Goal: Task Accomplishment & Management: Use online tool/utility

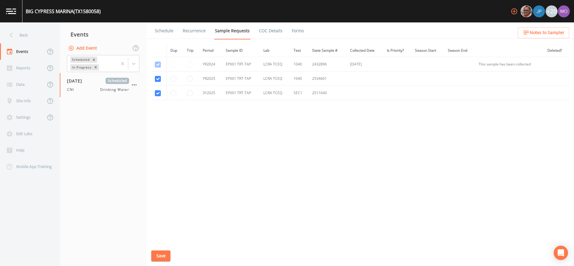
click at [30, 36] on div "Back" at bounding box center [27, 35] width 54 height 16
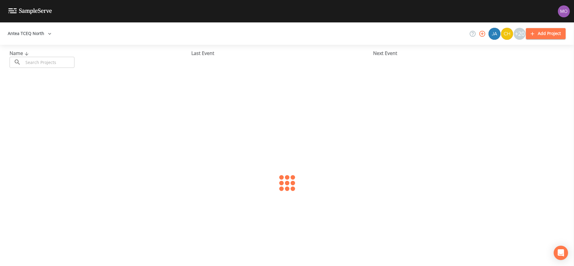
click at [45, 62] on input "text" at bounding box center [48, 62] width 51 height 11
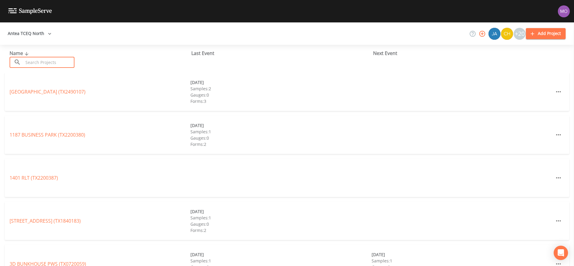
paste input "TX0670001"
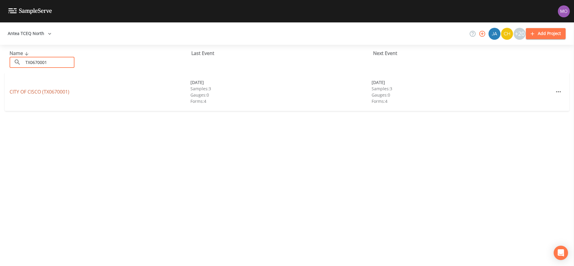
type input "TX0670001"
click at [52, 92] on link "CITY OF CISCO (TX0670001)" at bounding box center [40, 91] width 60 height 7
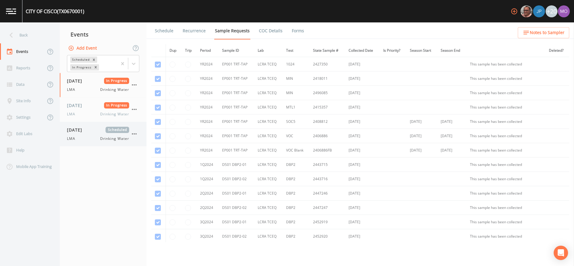
click at [84, 131] on span "[DATE]" at bounding box center [76, 130] width 19 height 6
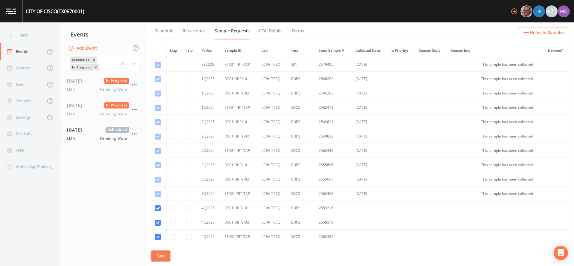
scroll to position [394, 0]
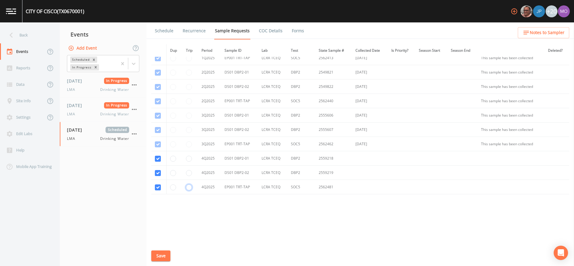
click at [188, 189] on input "radio" at bounding box center [189, 187] width 6 height 6
radio input "true"
click at [158, 257] on button "Save" at bounding box center [160, 255] width 19 height 11
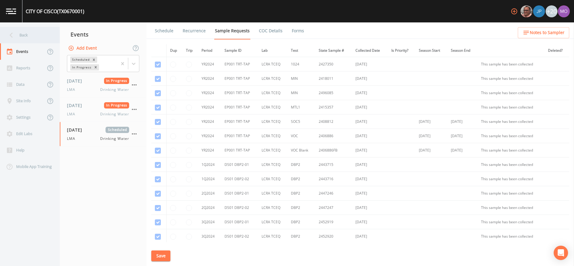
click at [42, 37] on div "Back" at bounding box center [27, 35] width 54 height 16
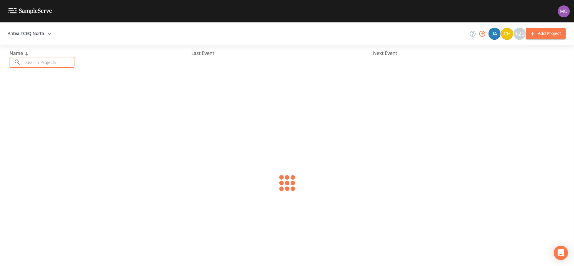
click at [51, 57] on input "text" at bounding box center [48, 62] width 51 height 11
paste input "TX1840026"
type input "TX1840026"
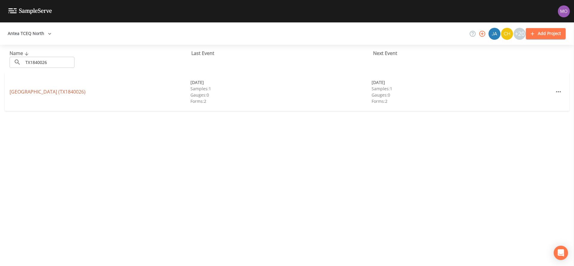
click at [48, 91] on link "SPANISH PARK SUBDIVISION (TX1840026)" at bounding box center [48, 91] width 76 height 7
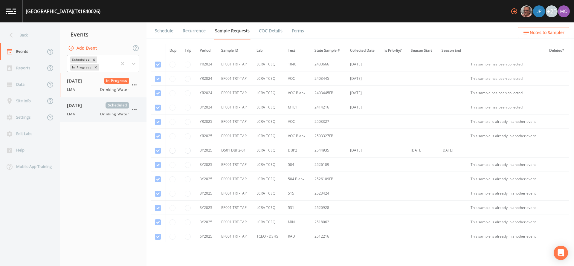
click at [76, 112] on span "LMA" at bounding box center [73, 113] width 12 height 5
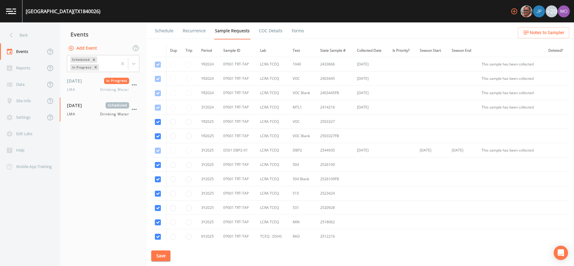
scroll to position [49, 0]
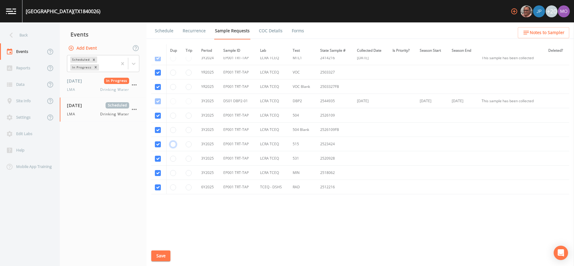
click at [172, 146] on input "radio" at bounding box center [173, 144] width 6 height 6
radio input "true"
click at [172, 158] on input "radio" at bounding box center [173, 159] width 6 height 6
radio input "true"
click at [157, 254] on button "Save" at bounding box center [160, 255] width 19 height 11
